Goal: Information Seeking & Learning: Learn about a topic

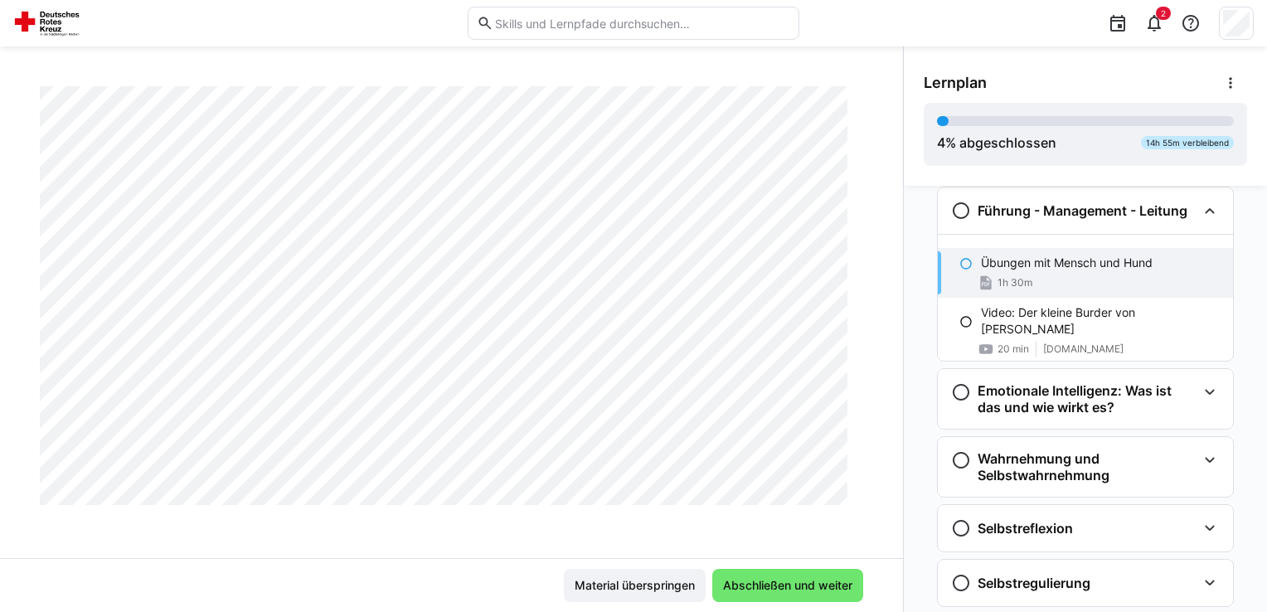
scroll to position [3669, 0]
click at [781, 590] on span "Abschließen und weiter" at bounding box center [788, 585] width 134 height 17
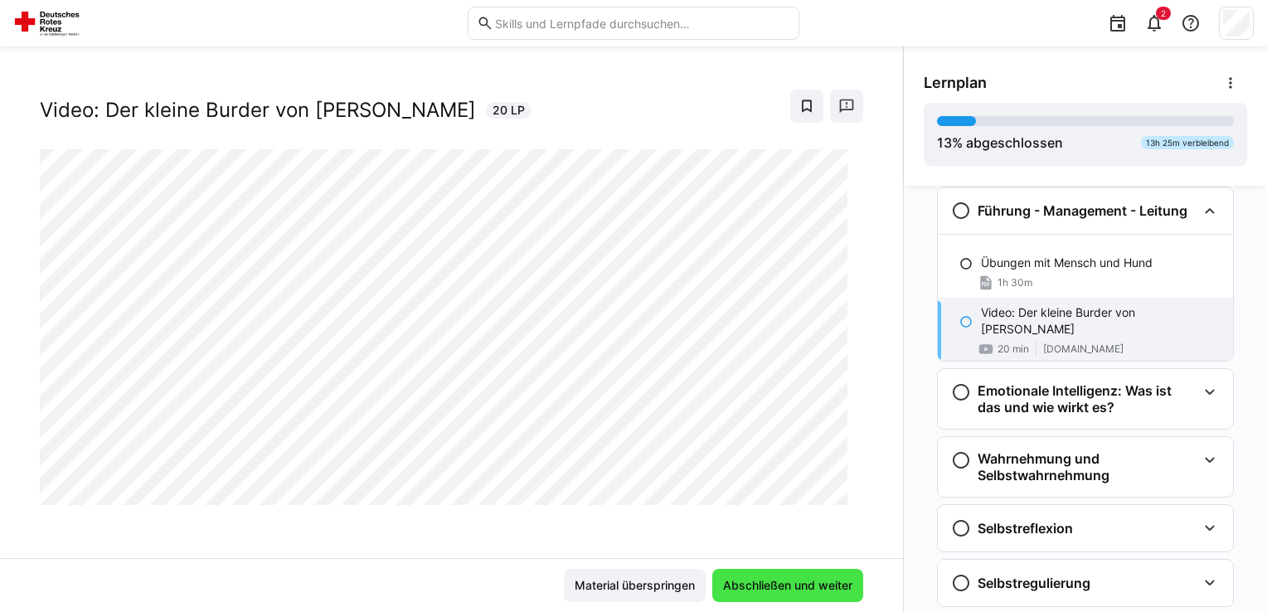
scroll to position [27, 0]
click at [781, 590] on span "Abschließen und weiter" at bounding box center [788, 585] width 134 height 17
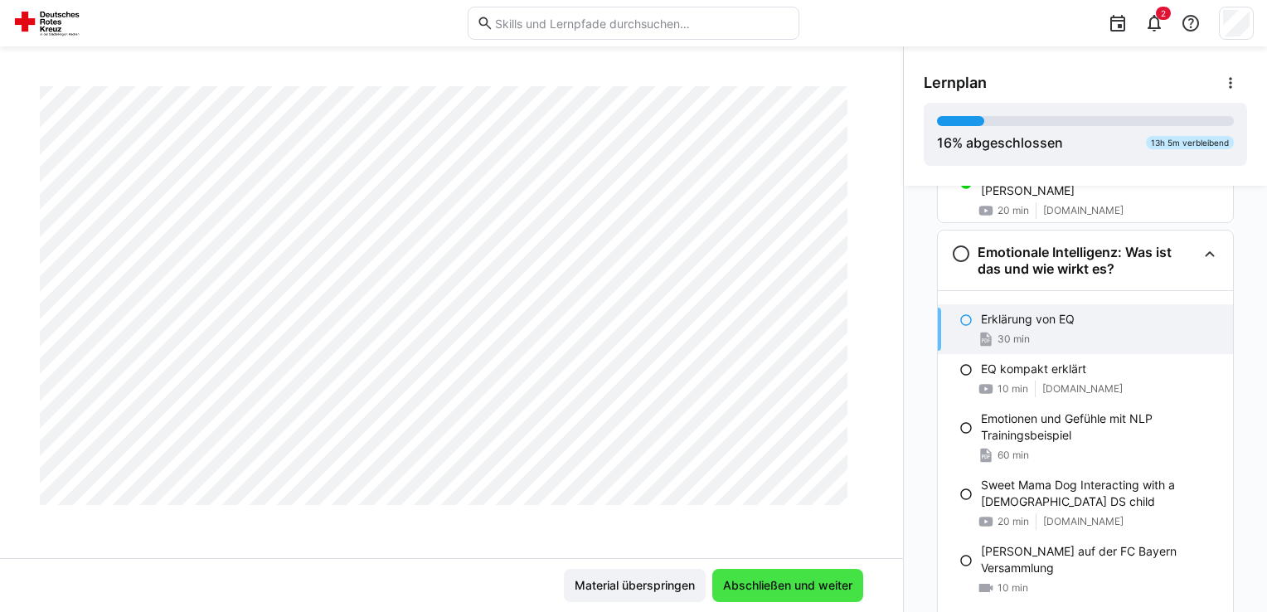
scroll to position [745, 0]
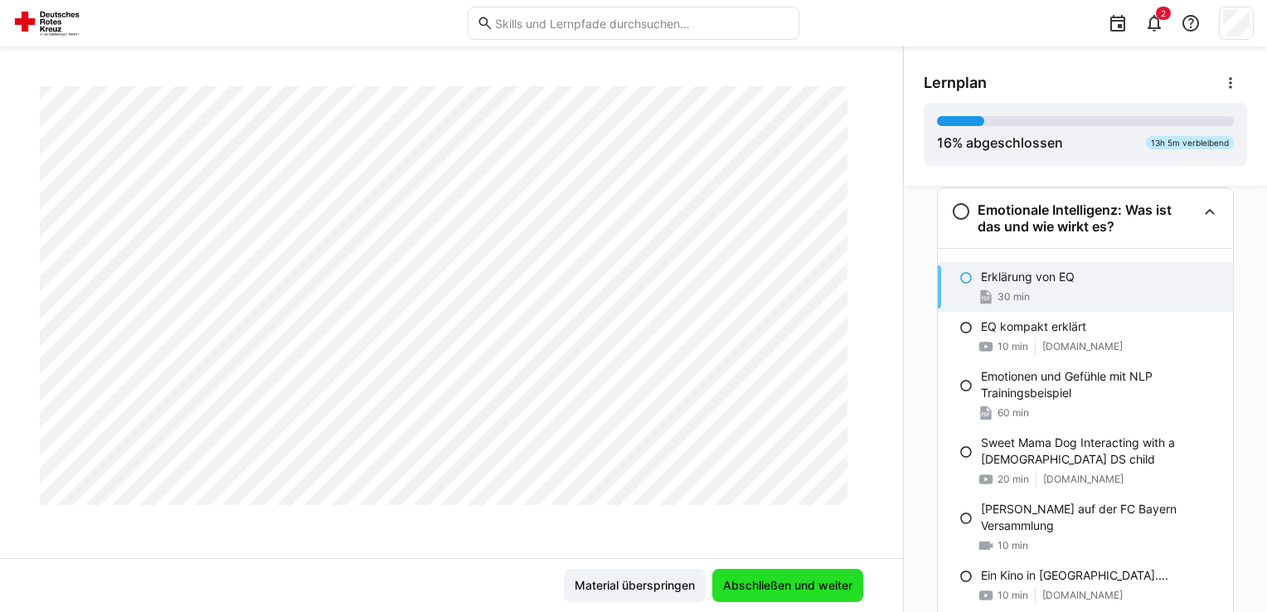
click at [785, 586] on span "Abschließen und weiter" at bounding box center [788, 585] width 134 height 17
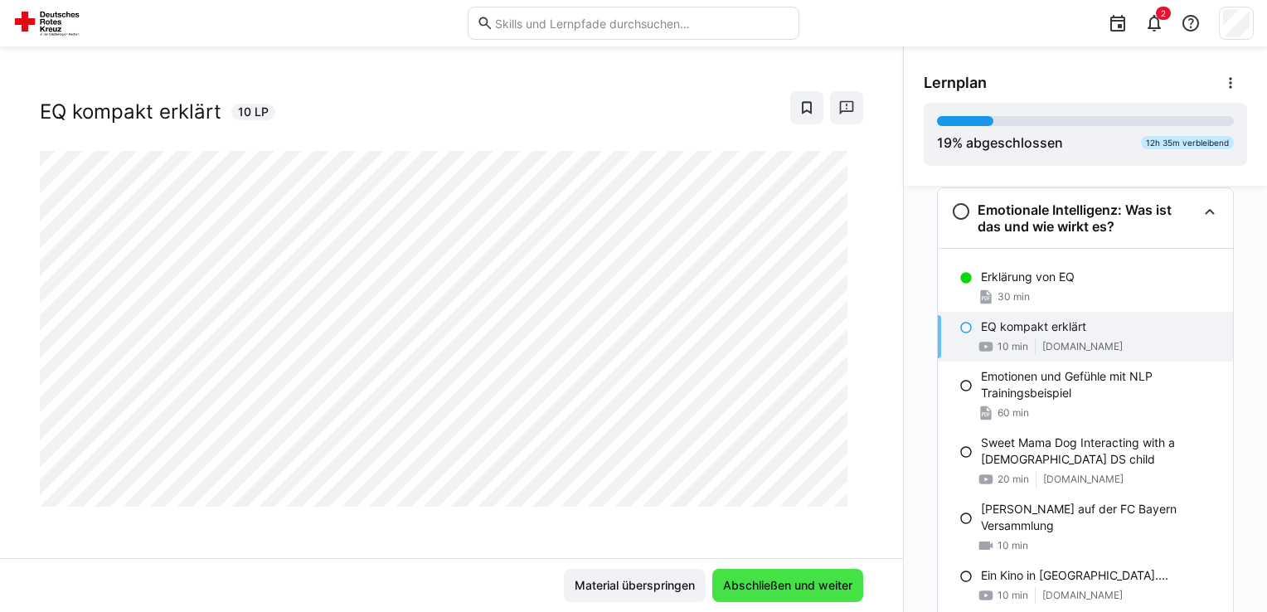
click at [785, 586] on span "Abschließen und weiter" at bounding box center [788, 585] width 134 height 17
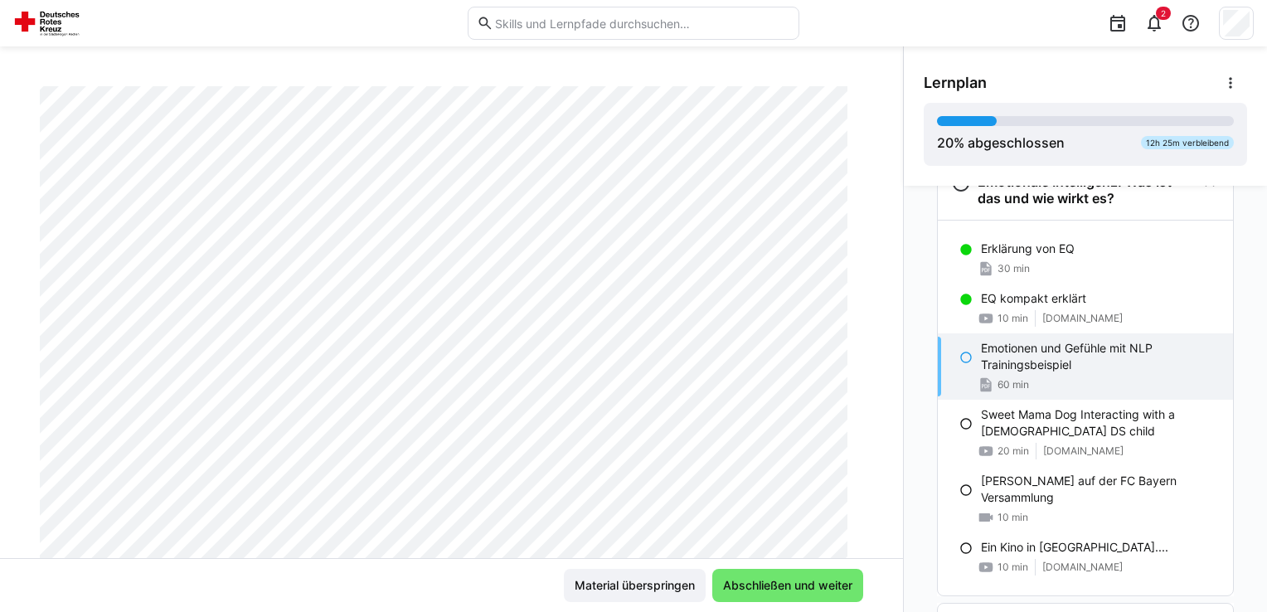
scroll to position [0, 0]
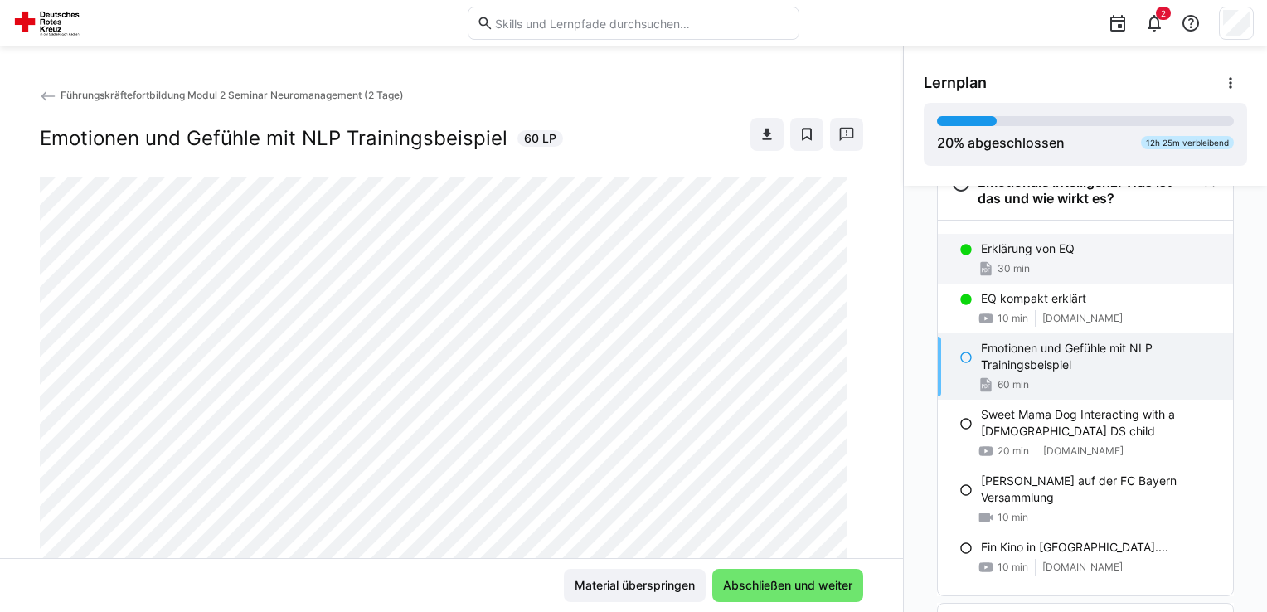
click at [1026, 249] on p "Erklärung von EQ" at bounding box center [1028, 248] width 94 height 17
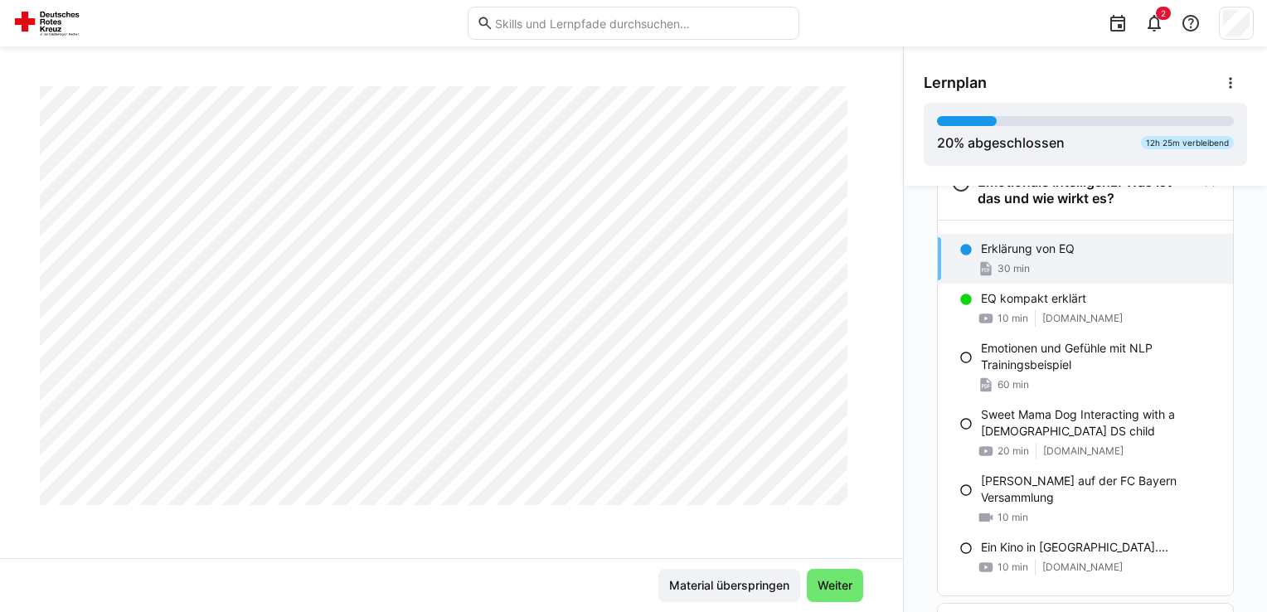
scroll to position [1933, 0]
click at [1076, 310] on div "10 min [DOMAIN_NAME]" at bounding box center [1100, 318] width 239 height 17
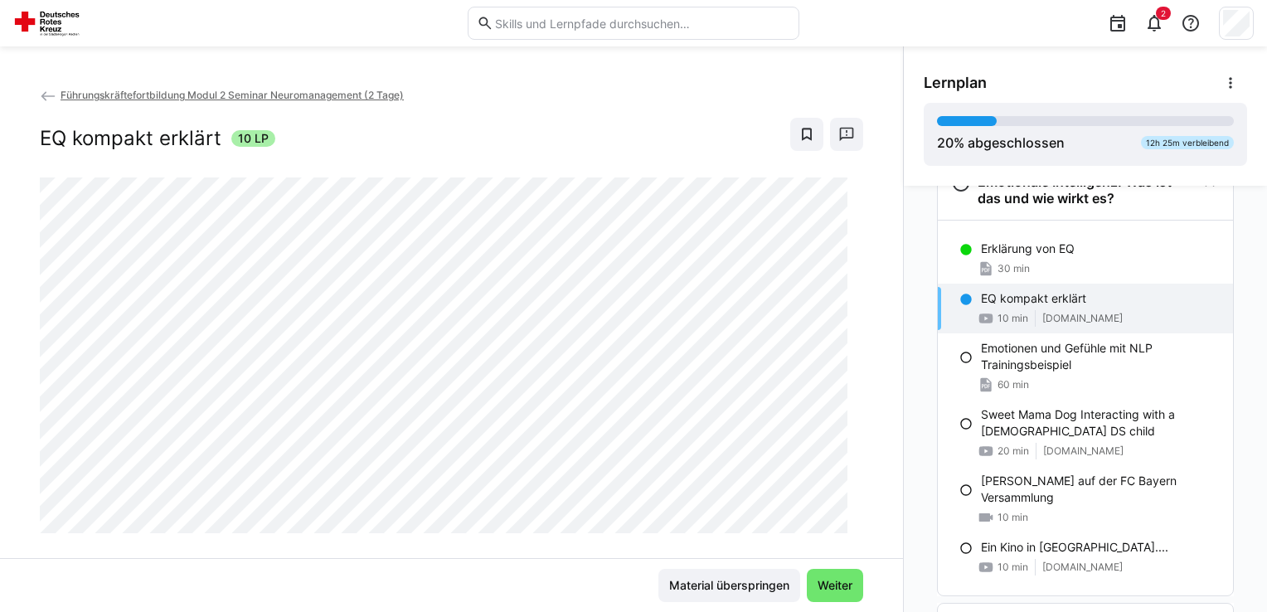
scroll to position [27, 0]
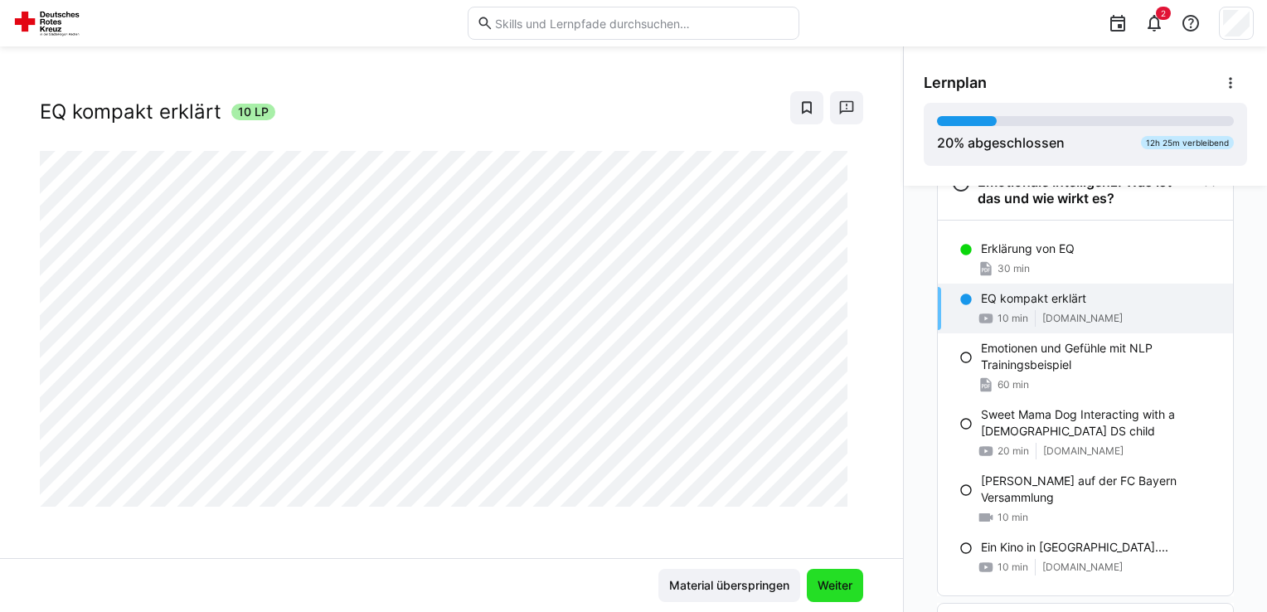
click at [831, 585] on span "Weiter" at bounding box center [835, 585] width 40 height 17
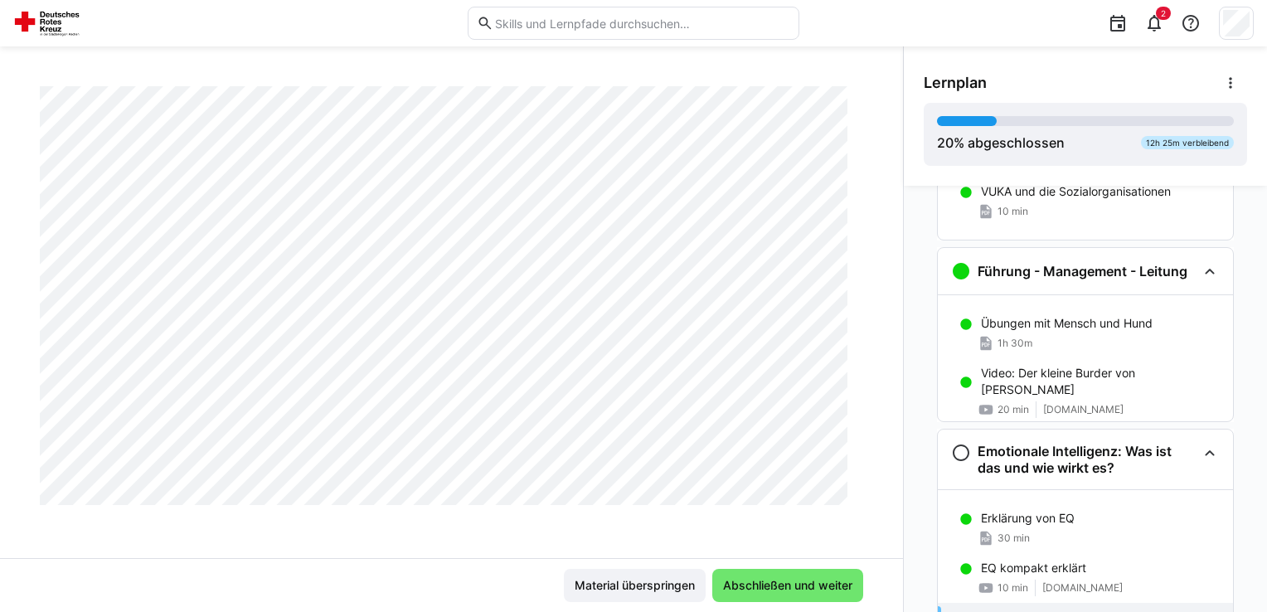
scroll to position [501, 0]
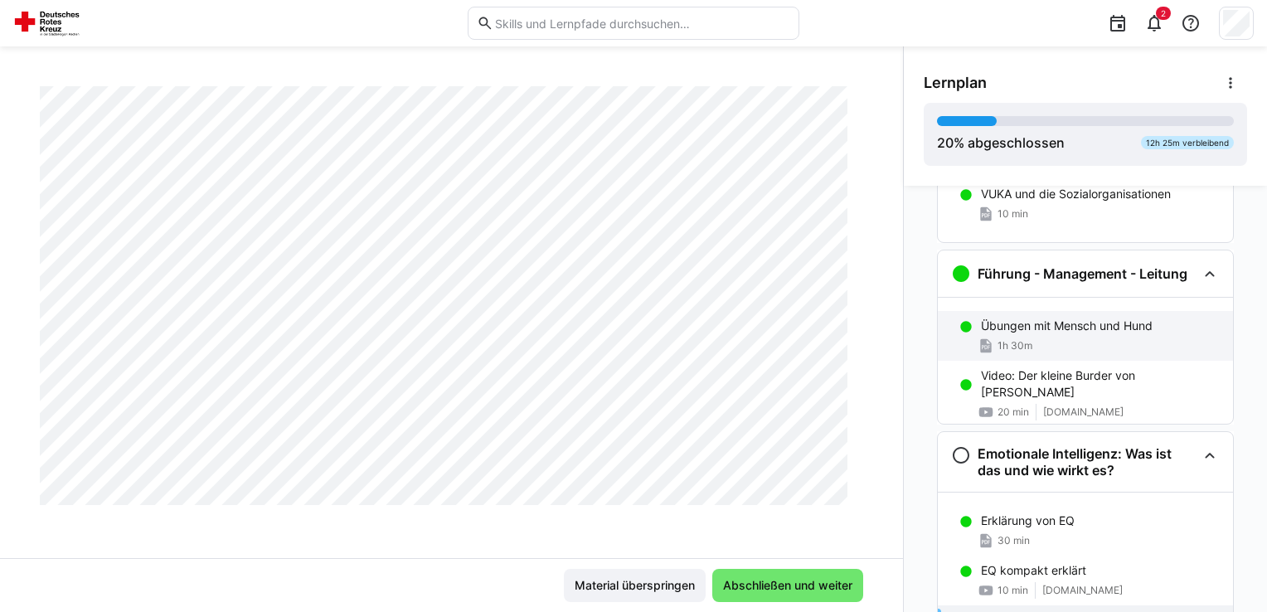
click at [1002, 333] on div "Übungen mit Mensch und Hund 1h 30m" at bounding box center [1085, 336] width 295 height 50
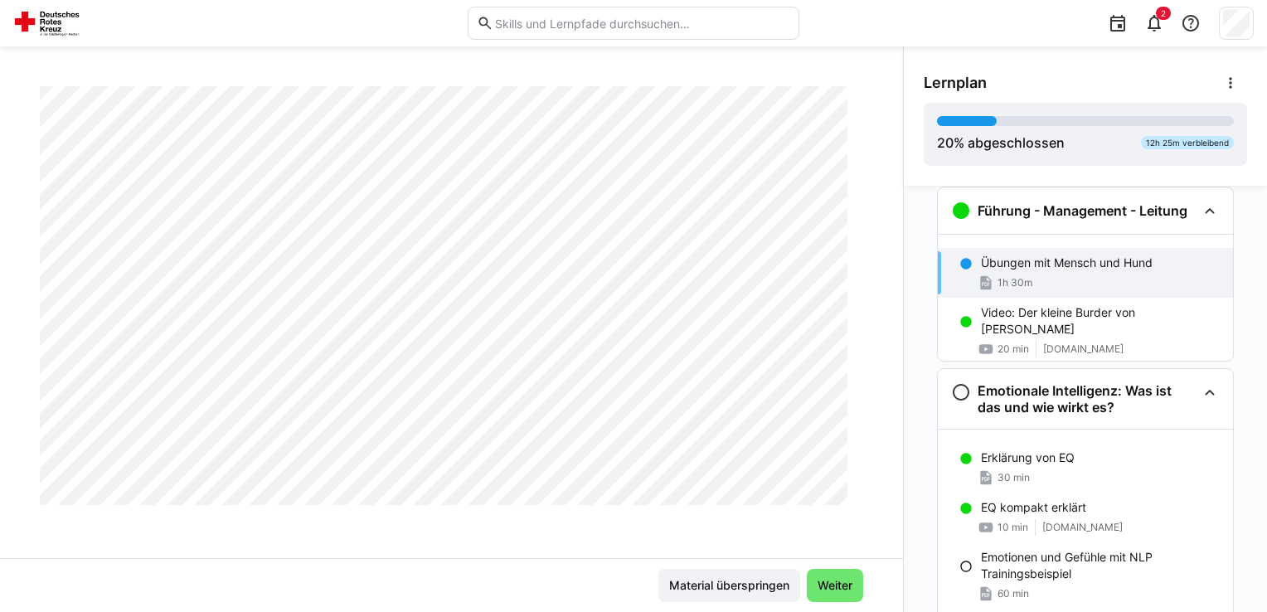
scroll to position [3669, 0]
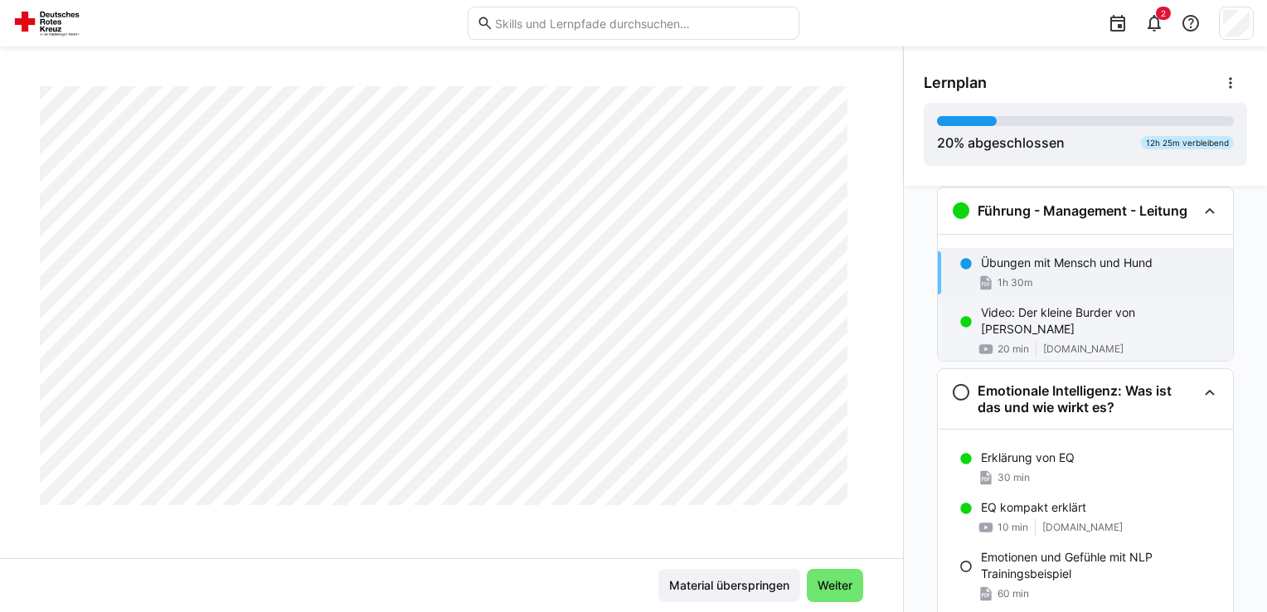
click at [1047, 342] on span "[DOMAIN_NAME]" at bounding box center [1083, 348] width 80 height 13
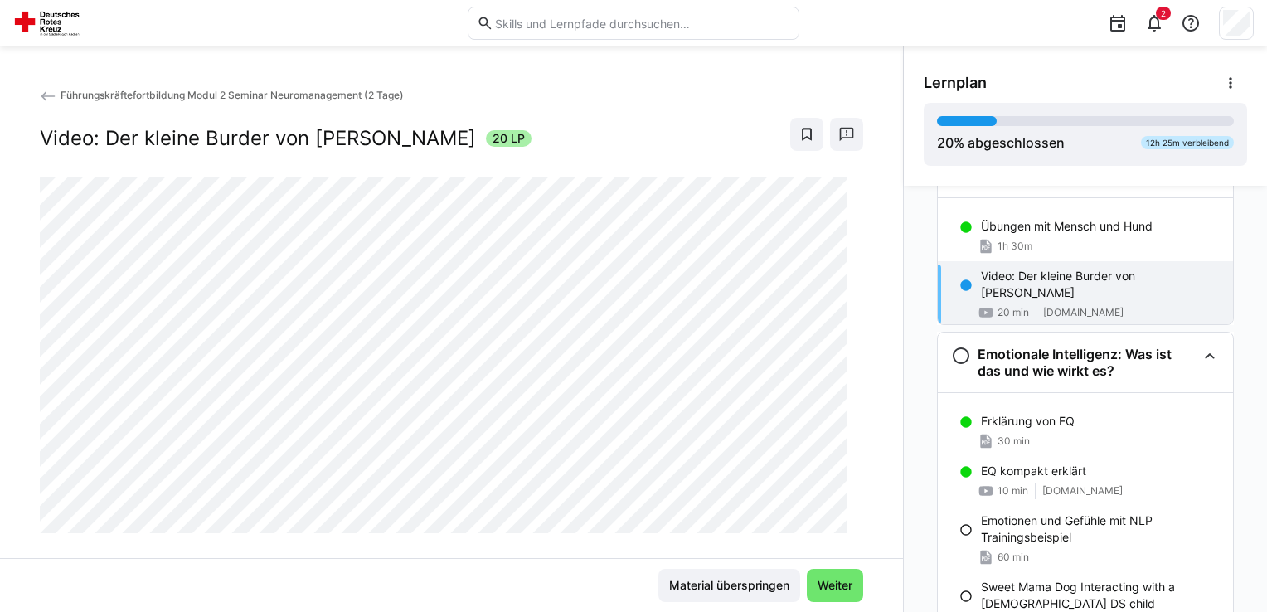
scroll to position [617, 0]
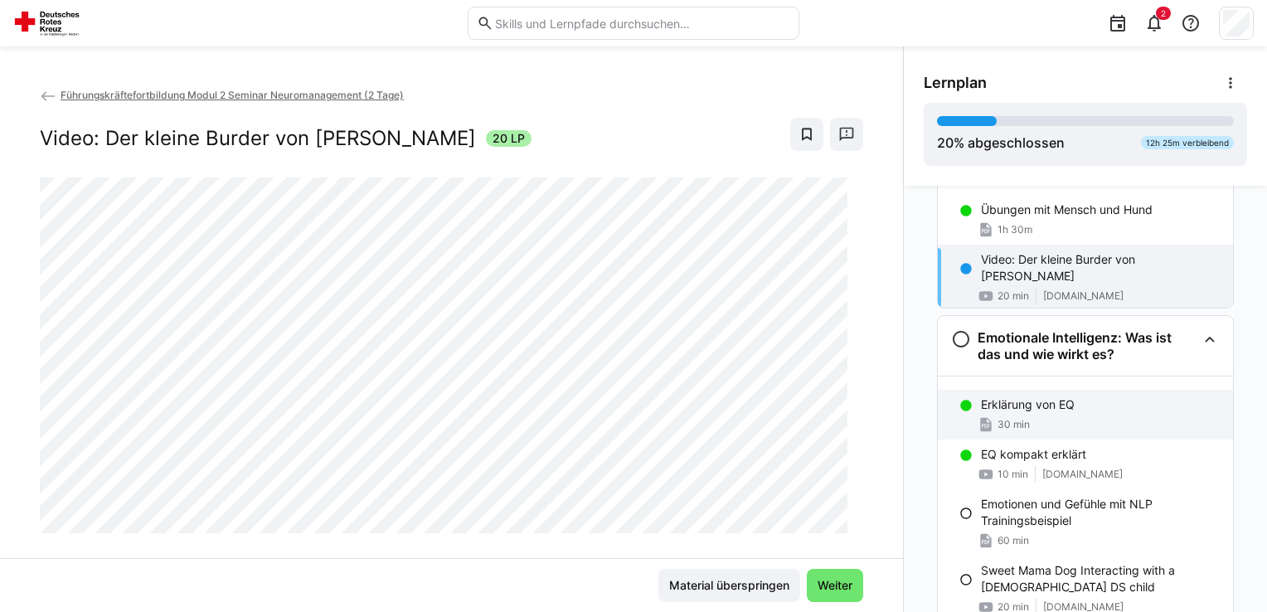
click at [1047, 405] on p "Erklärung von EQ" at bounding box center [1028, 404] width 94 height 17
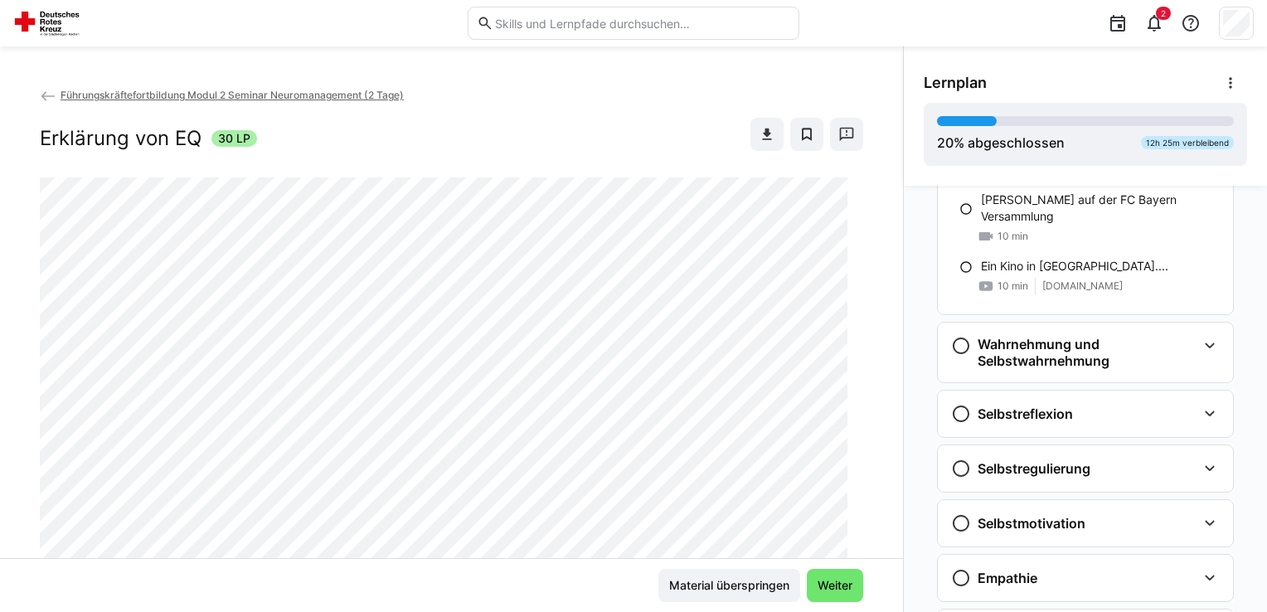
scroll to position [1057, 0]
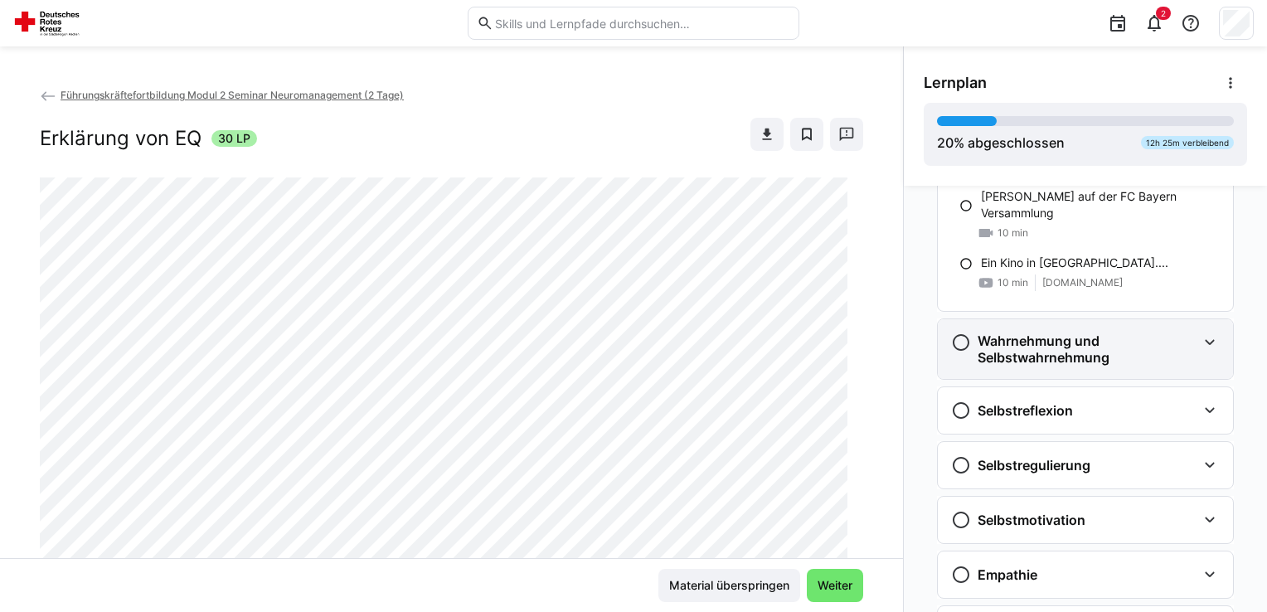
click at [1206, 337] on eds-icon at bounding box center [1210, 343] width 20 height 20
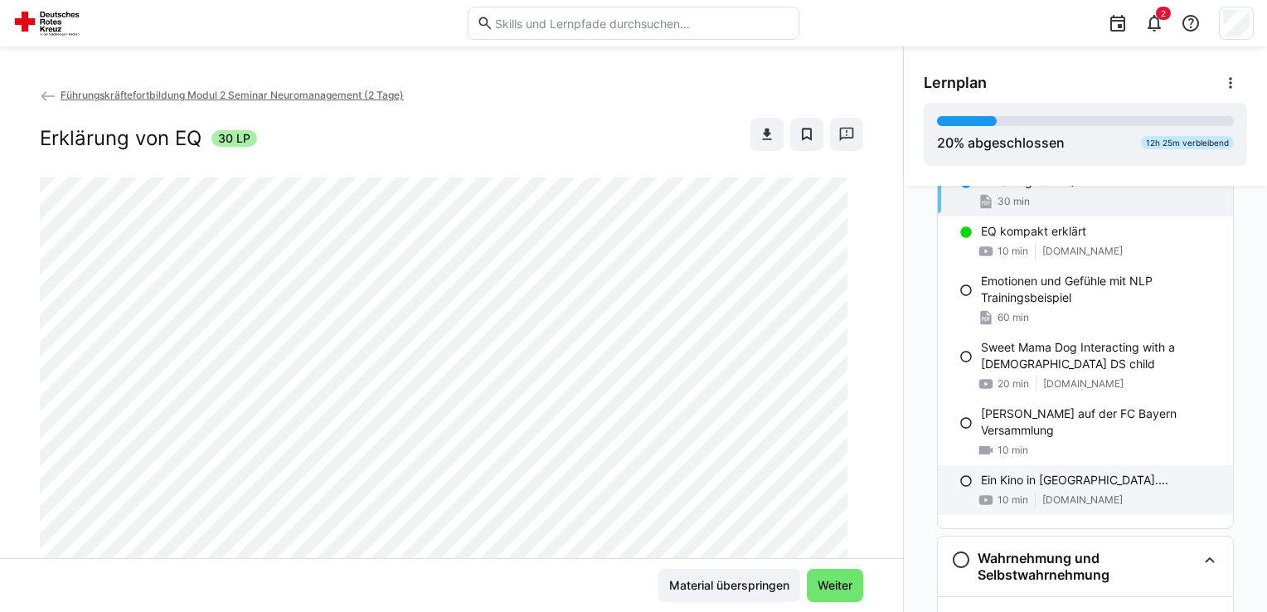
scroll to position [825, 0]
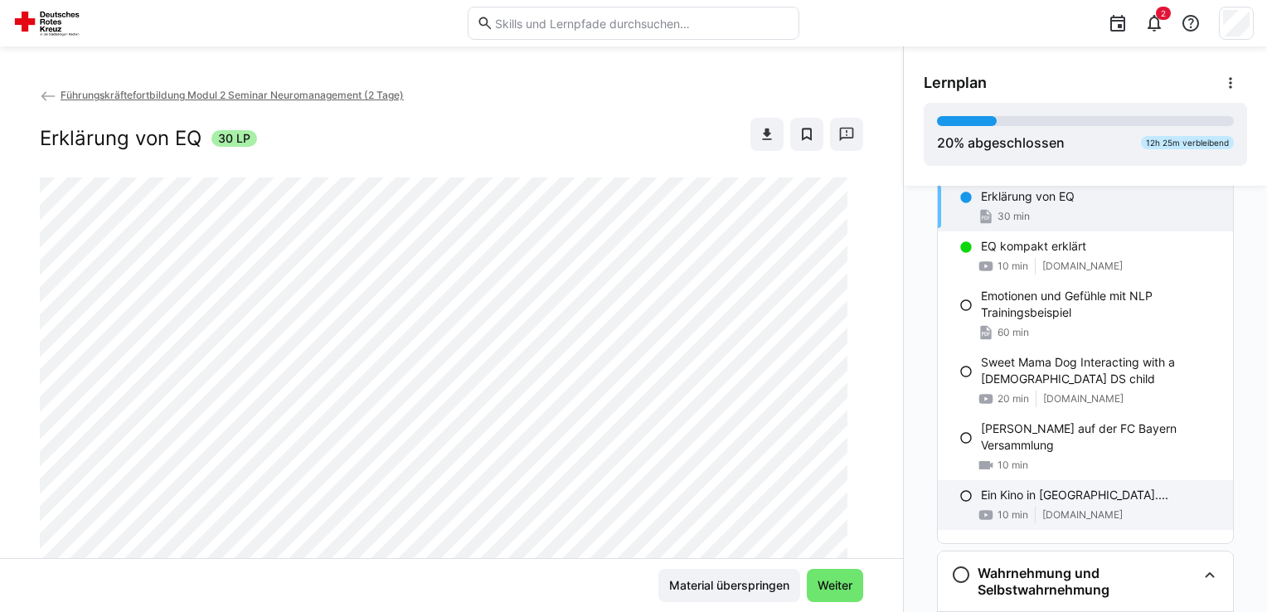
click at [994, 258] on div "10 min" at bounding box center [1003, 266] width 51 height 17
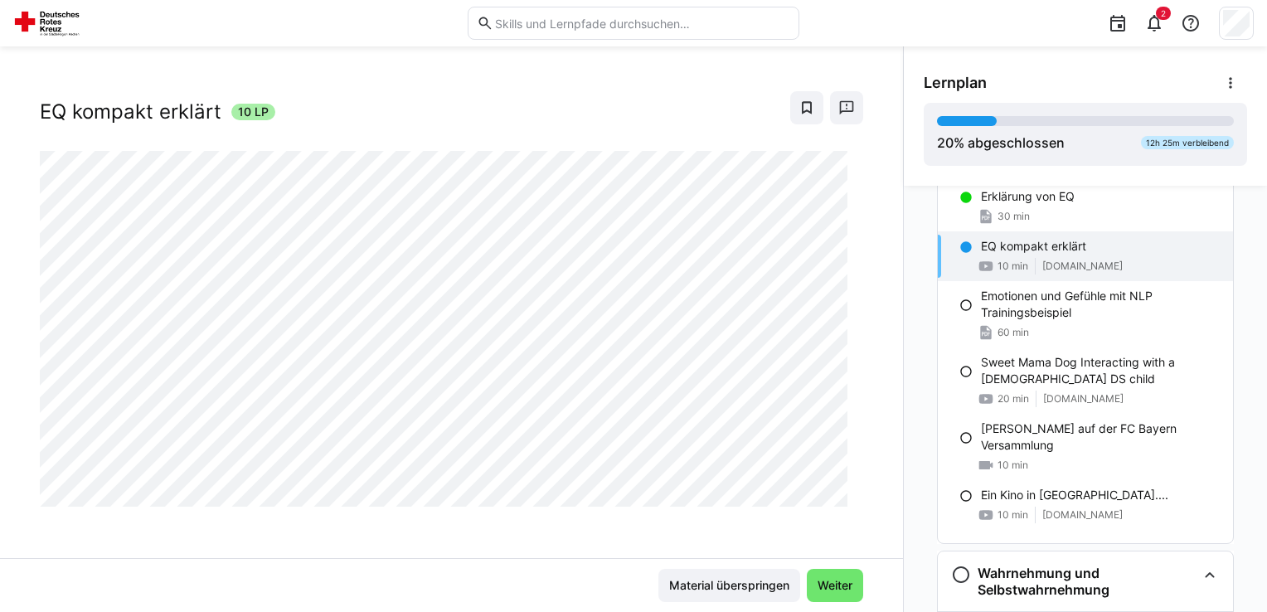
scroll to position [0, 0]
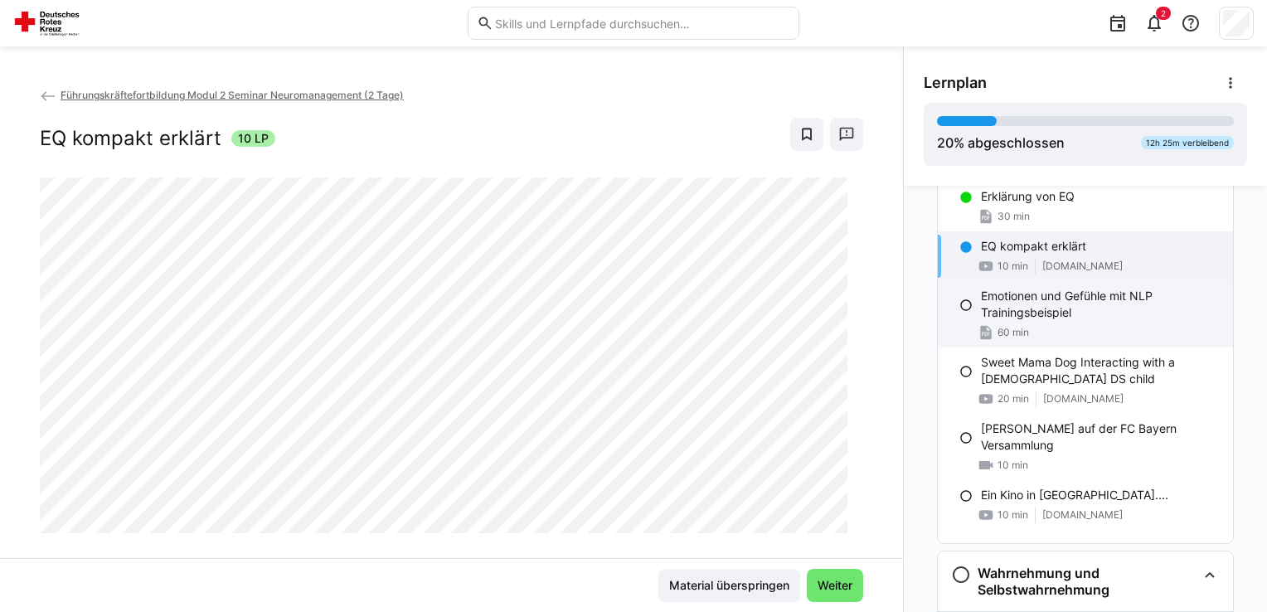
click at [1062, 307] on p "Emotionen und Gefühle mit NLP Trainingsbeispiel" at bounding box center [1100, 304] width 239 height 33
